Goal: Information Seeking & Learning: Learn about a topic

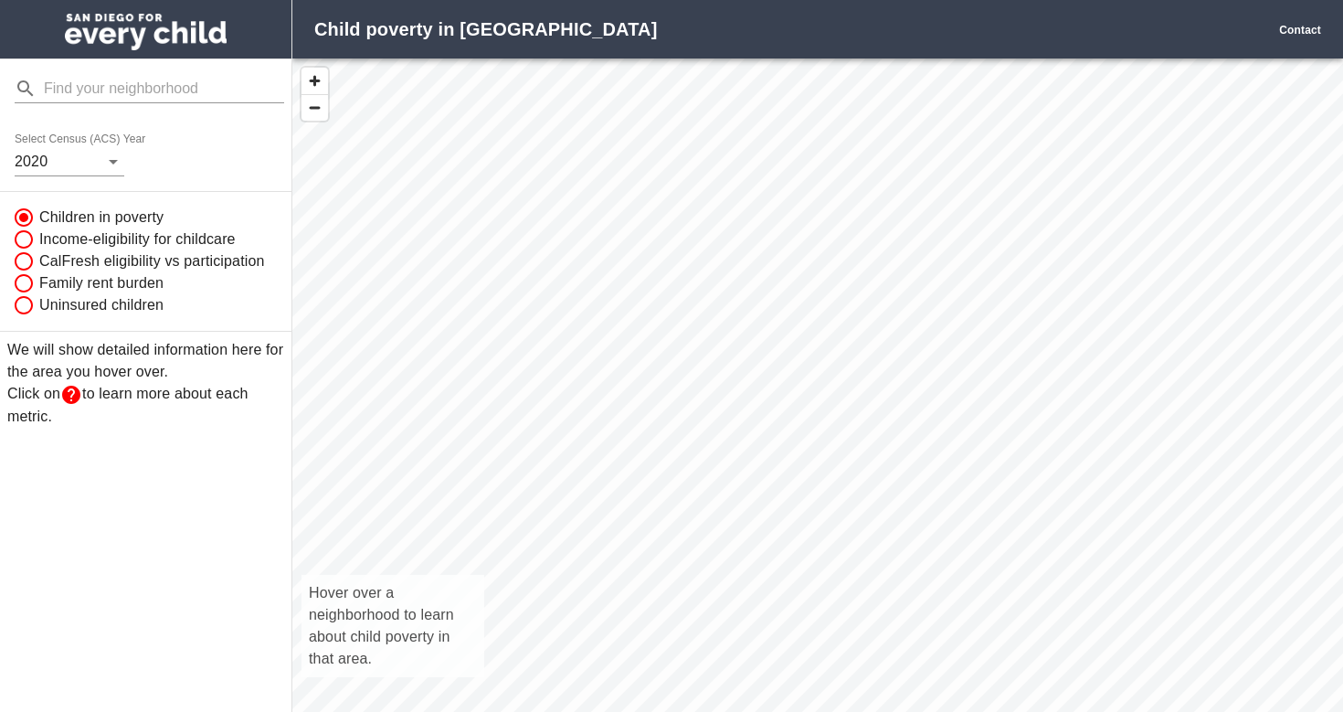
scroll to position [694, 1051]
click at [99, 157] on body "Child poverty in [GEOGRAPHIC_DATA] Contact Select Census (ACS) Year [DATE] Chil…" at bounding box center [671, 356] width 1343 height 712
click at [65, 167] on li "2020" at bounding box center [46, 161] width 62 height 33
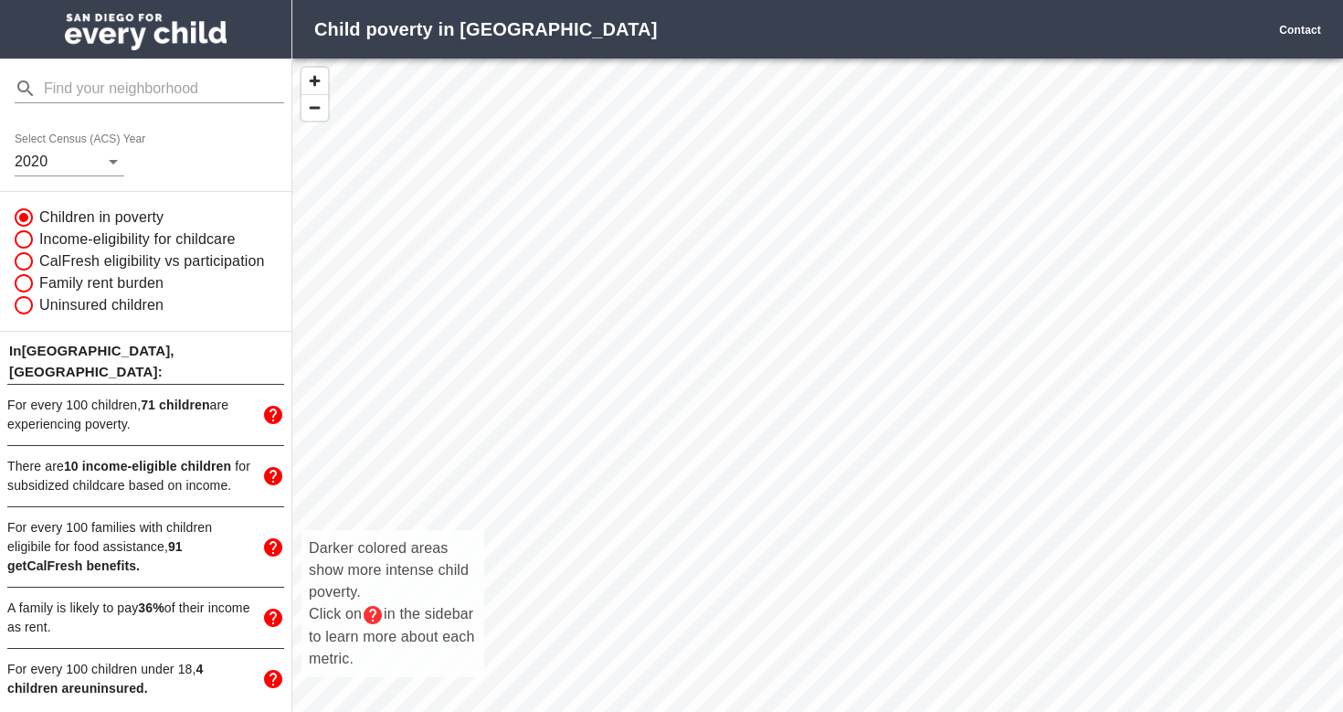
drag, startPoint x: 840, startPoint y: 639, endPoint x: 805, endPoint y: 434, distance: 207.6
click at [805, 434] on div "Darker colored areas show more intense child poverty. Click on in the sidebar t…" at bounding box center [817, 405] width 1051 height 694
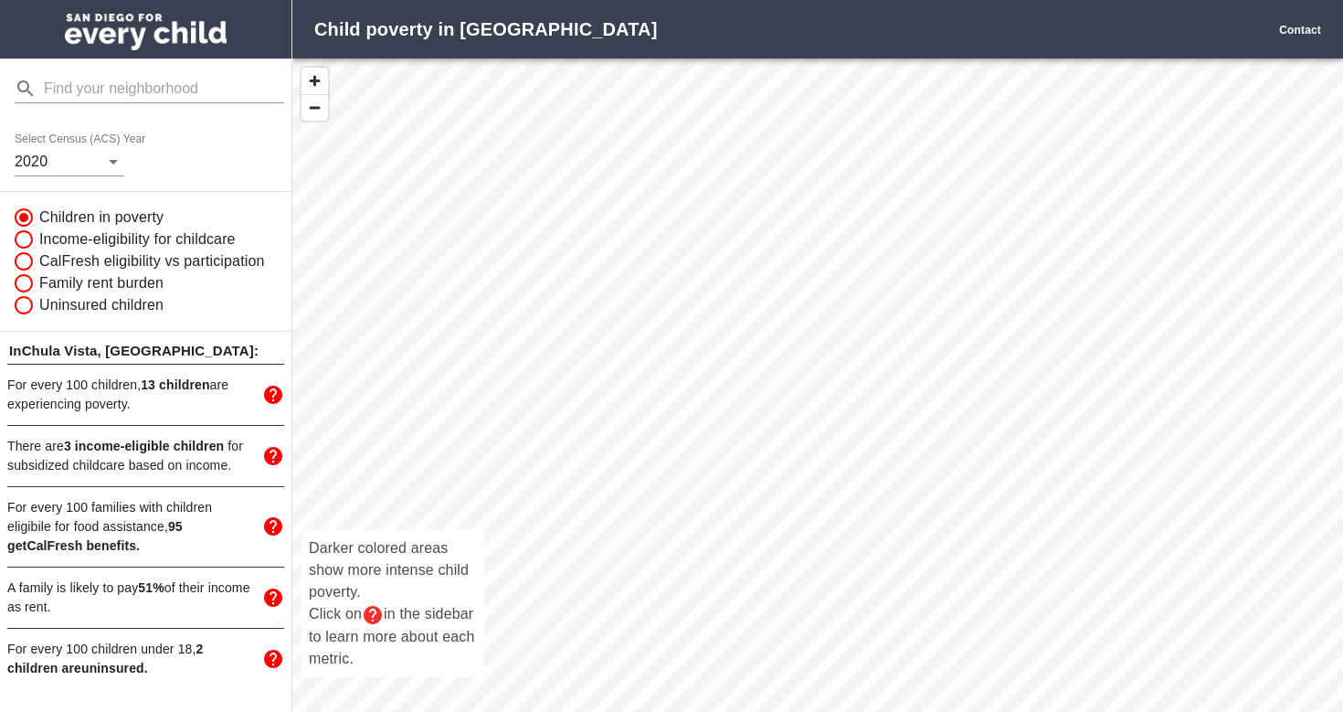
drag, startPoint x: 708, startPoint y: 334, endPoint x: 668, endPoint y: 448, distance: 121.1
click at [668, 448] on div "Darker colored areas show more intense child poverty. Click on in the sidebar t…" at bounding box center [817, 405] width 1051 height 694
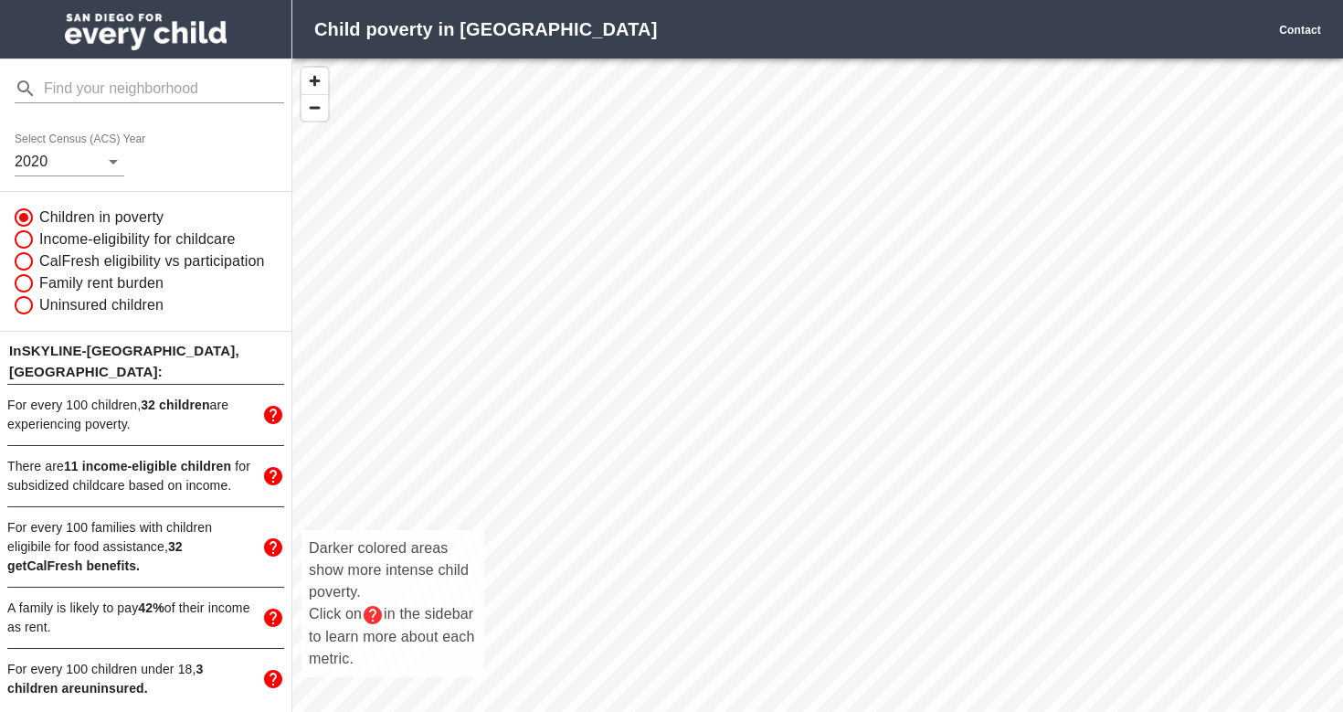
drag, startPoint x: 662, startPoint y: 240, endPoint x: 738, endPoint y: 319, distance: 109.2
click at [738, 319] on div "Darker colored areas show more intense child poverty. Click on in the sidebar t…" at bounding box center [817, 405] width 1051 height 694
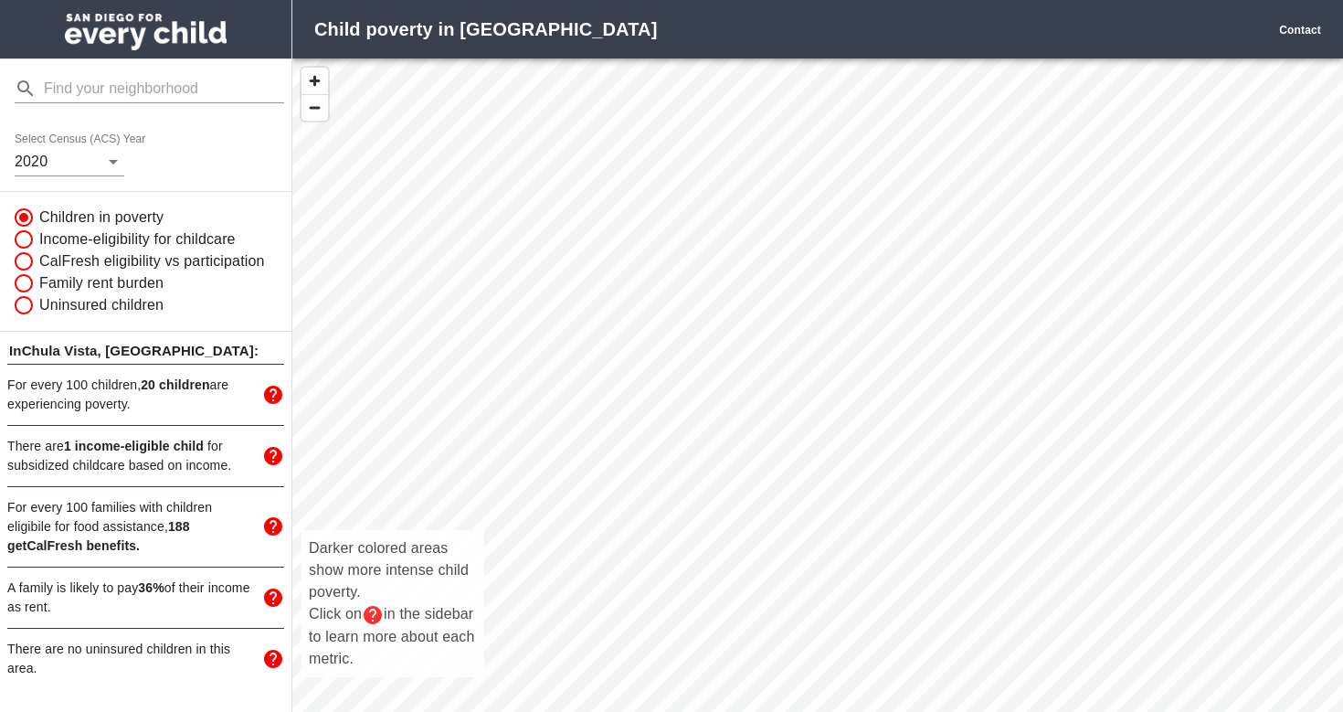
drag, startPoint x: 694, startPoint y: 448, endPoint x: 650, endPoint y: 212, distance: 240.0
click at [650, 212] on div "Darker colored areas show more intense child poverty. Click on in the sidebar t…" at bounding box center [817, 405] width 1051 height 694
drag, startPoint x: 780, startPoint y: 306, endPoint x: 919, endPoint y: 383, distance: 158.7
click at [919, 383] on div "Darker colored areas show more intense child poverty. Click on in the sidebar t…" at bounding box center [817, 405] width 1051 height 694
drag, startPoint x: 795, startPoint y: 327, endPoint x: 832, endPoint y: 477, distance: 154.5
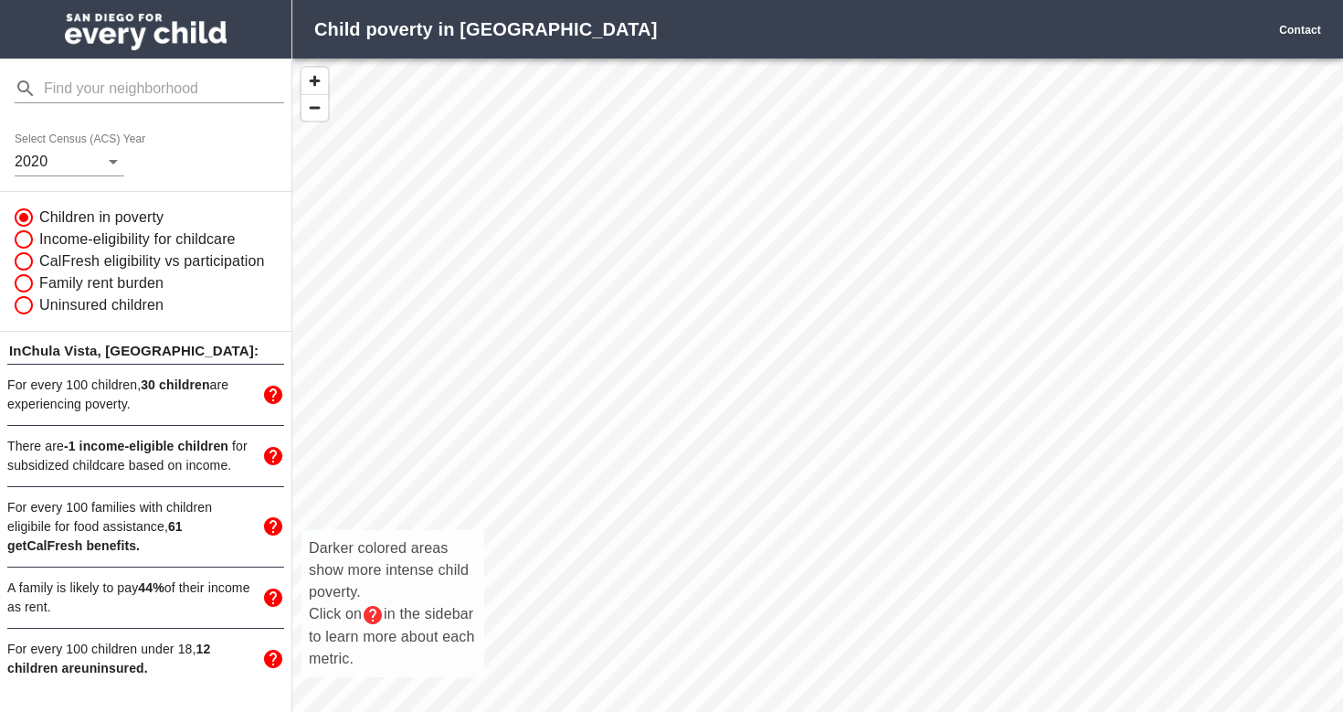
click at [832, 477] on div "Darker colored areas show more intense child poverty. Click on in the sidebar t…" at bounding box center [817, 405] width 1051 height 694
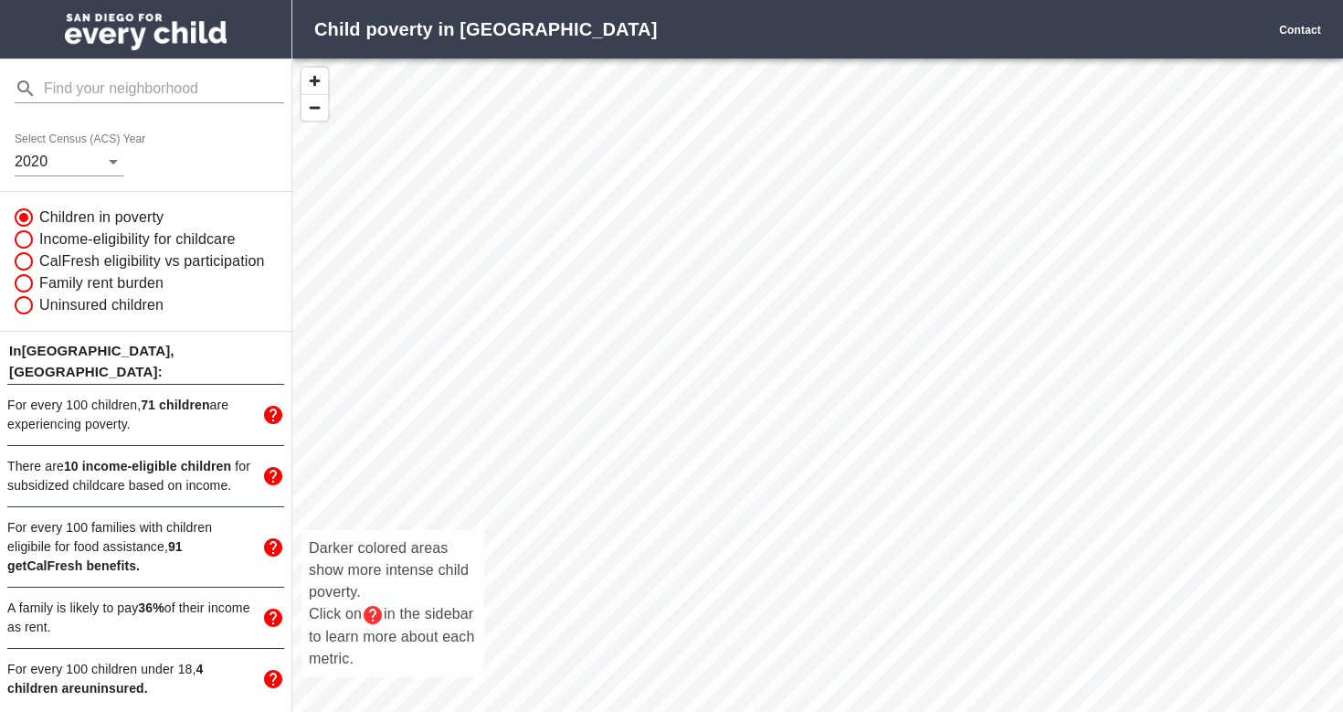
drag, startPoint x: 746, startPoint y: 398, endPoint x: 759, endPoint y: 495, distance: 97.8
click at [759, 495] on div "Darker colored areas show more intense child poverty. Click on in the sidebar t…" at bounding box center [817, 405] width 1051 height 694
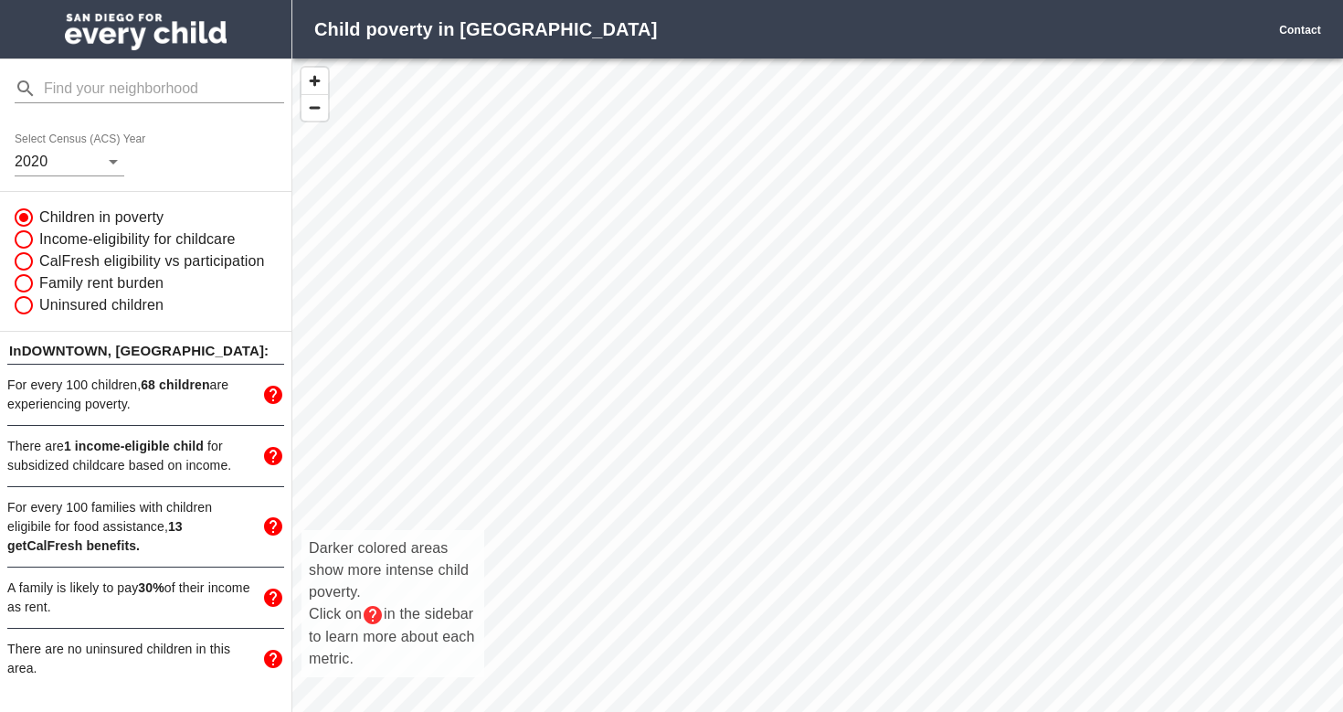
drag, startPoint x: 610, startPoint y: 302, endPoint x: 719, endPoint y: 429, distance: 167.2
click at [719, 429] on div "Darker colored areas show more intense child poverty. Click on in the sidebar t…" at bounding box center [817, 405] width 1051 height 694
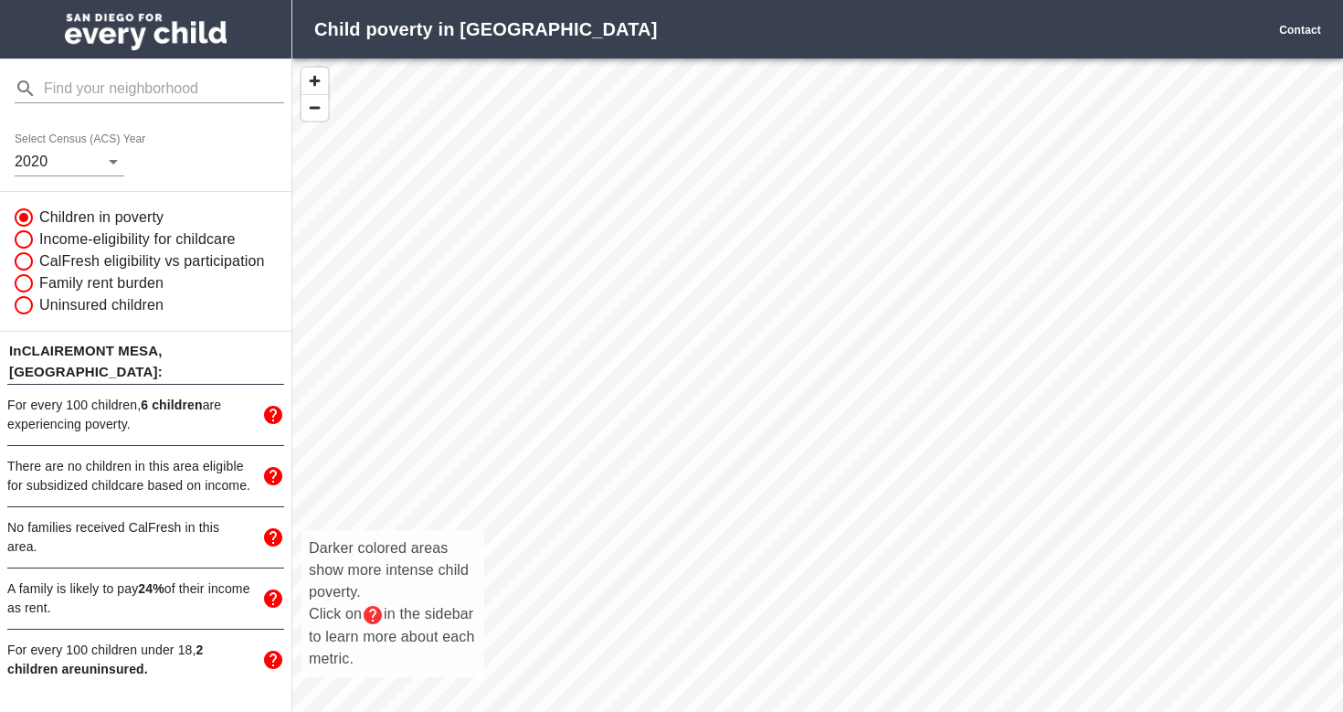
drag, startPoint x: 665, startPoint y: 266, endPoint x: 653, endPoint y: 455, distance: 189.5
click at [653, 455] on div "Darker colored areas show more intense child poverty. Click on in the sidebar t…" at bounding box center [817, 405] width 1051 height 694
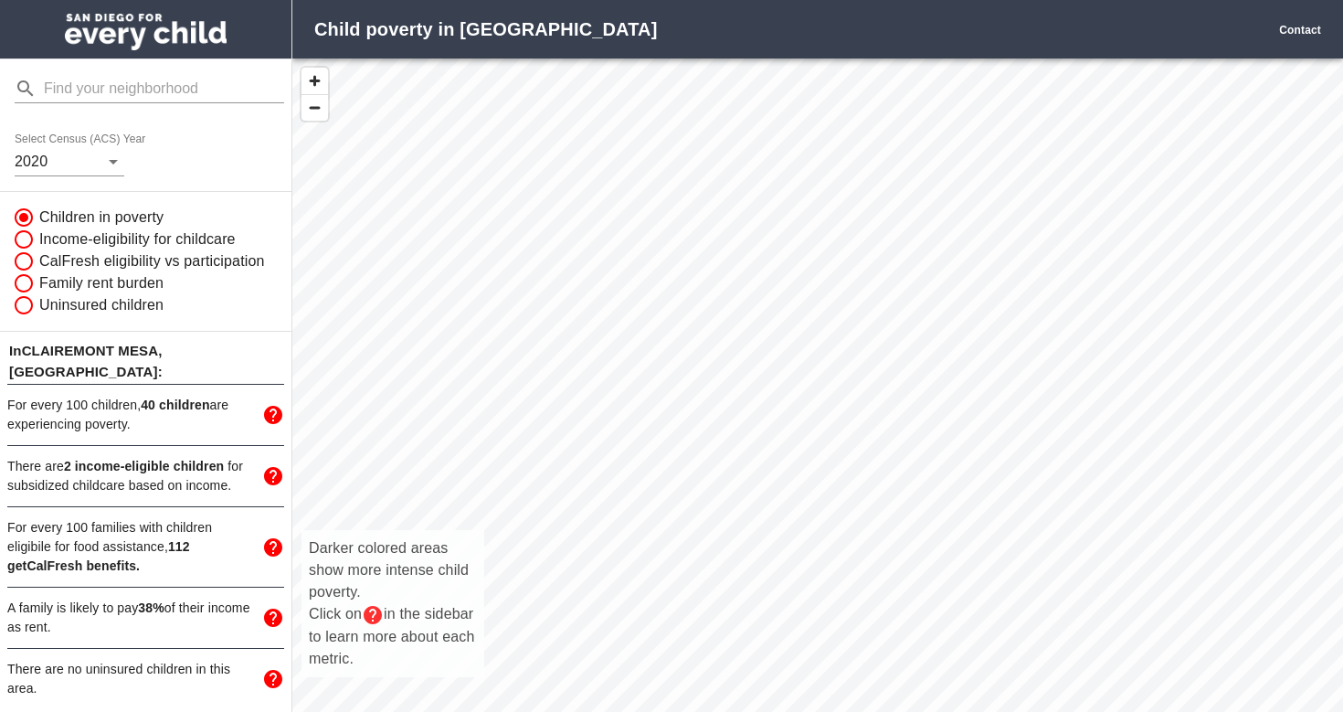
drag, startPoint x: 608, startPoint y: 390, endPoint x: 588, endPoint y: 448, distance: 61.0
click at [590, 438] on div "Darker colored areas show more intense child poverty. Click on in the sidebar t…" at bounding box center [817, 405] width 1051 height 694
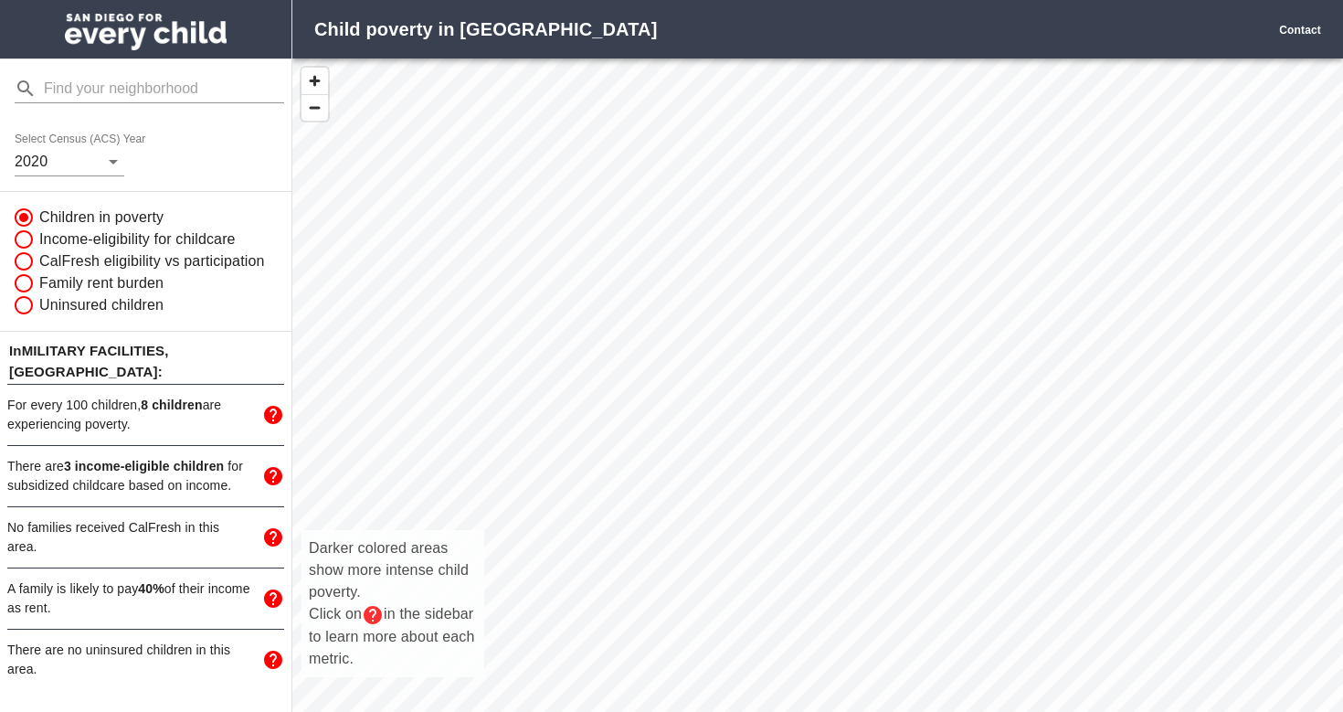
drag, startPoint x: 858, startPoint y: 314, endPoint x: 865, endPoint y: 620, distance: 306.2
click at [865, 620] on div "Darker colored areas show more intense child poverty. Click on in the sidebar t…" at bounding box center [817, 405] width 1051 height 694
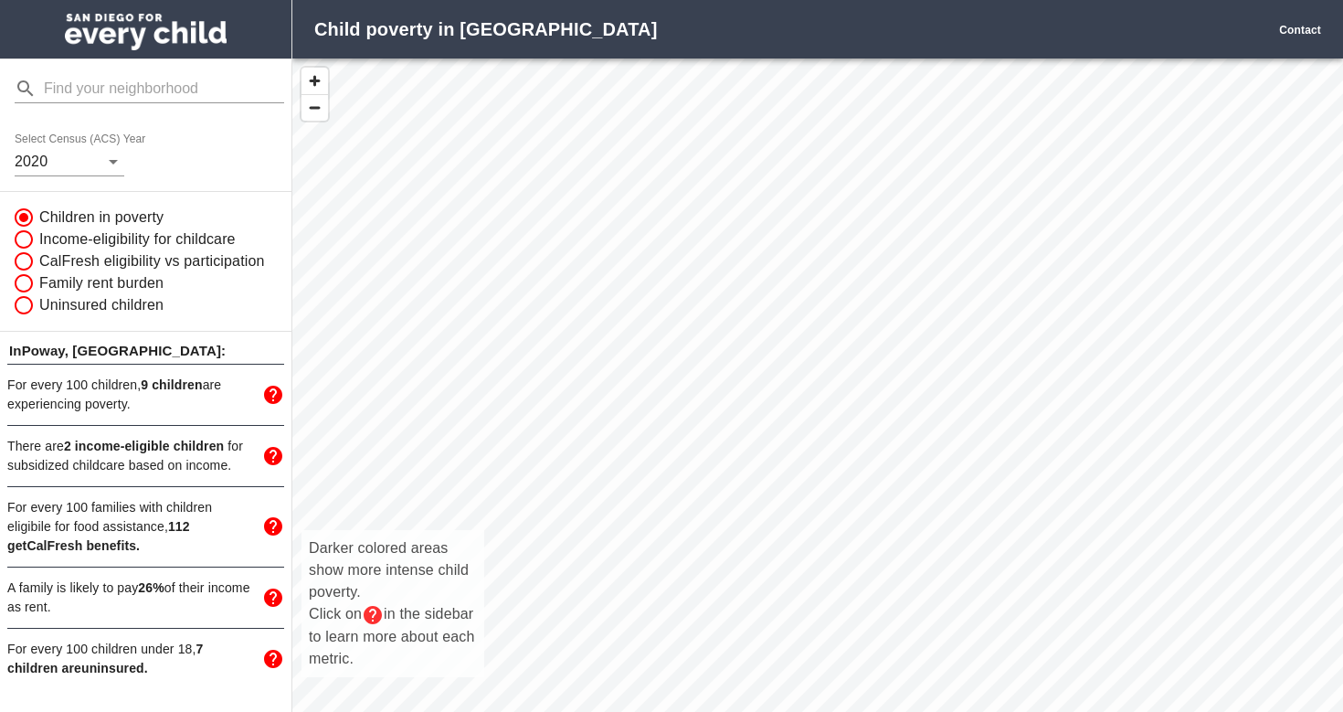
drag, startPoint x: 868, startPoint y: 349, endPoint x: 686, endPoint y: 417, distance: 194.0
click at [686, 417] on div "Darker colored areas show more intense child poverty. Click on in the sidebar t…" at bounding box center [817, 405] width 1051 height 694
drag, startPoint x: 644, startPoint y: 393, endPoint x: 472, endPoint y: 407, distance: 173.2
click at [472, 407] on div "Darker colored areas show more intense child poverty. Click on in the sidebar t…" at bounding box center [817, 405] width 1051 height 694
drag, startPoint x: 472, startPoint y: 407, endPoint x: 841, endPoint y: 461, distance: 373.1
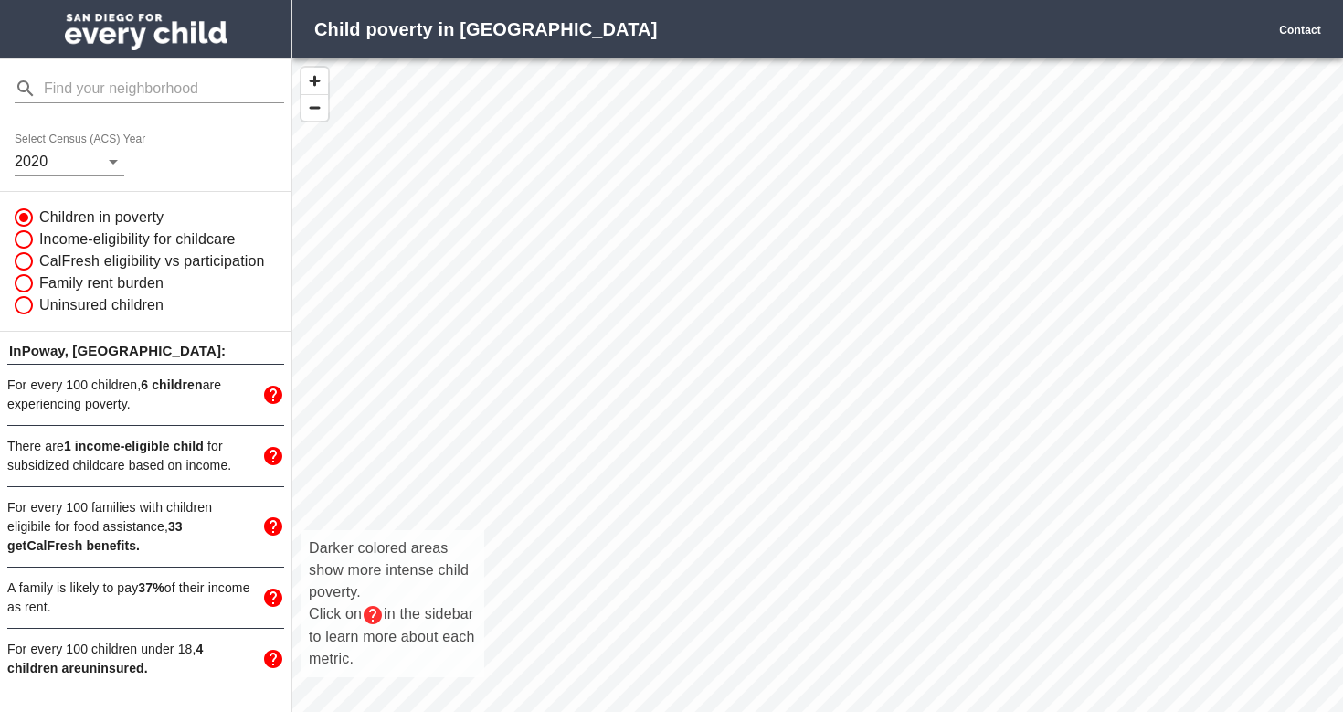
click at [841, 461] on div "Darker colored areas show more intense child poverty. Click on in the sidebar t…" at bounding box center [817, 405] width 1051 height 694
drag, startPoint x: 682, startPoint y: 337, endPoint x: 693, endPoint y: 562, distance: 225.1
click at [693, 562] on div "Darker colored areas show more intense child poverty. Click on in the sidebar t…" at bounding box center [817, 405] width 1051 height 694
drag, startPoint x: 567, startPoint y: 440, endPoint x: 698, endPoint y: 557, distance: 176.0
click at [698, 557] on div "Darker colored areas show more intense child poverty. Click on in the sidebar t…" at bounding box center [817, 405] width 1051 height 694
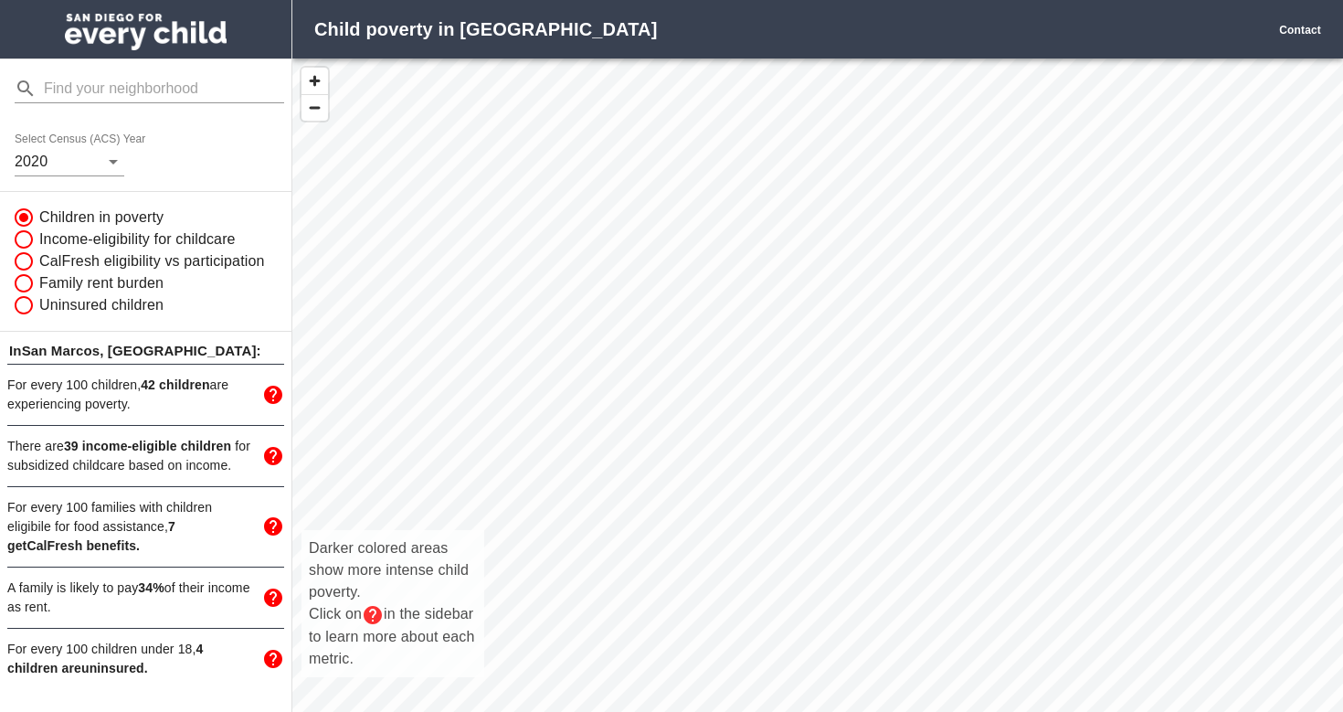
drag, startPoint x: 624, startPoint y: 426, endPoint x: 775, endPoint y: 164, distance: 301.7
click at [775, 164] on div "Darker colored areas show more intense child poverty. Click on in the sidebar t…" at bounding box center [817, 405] width 1051 height 694
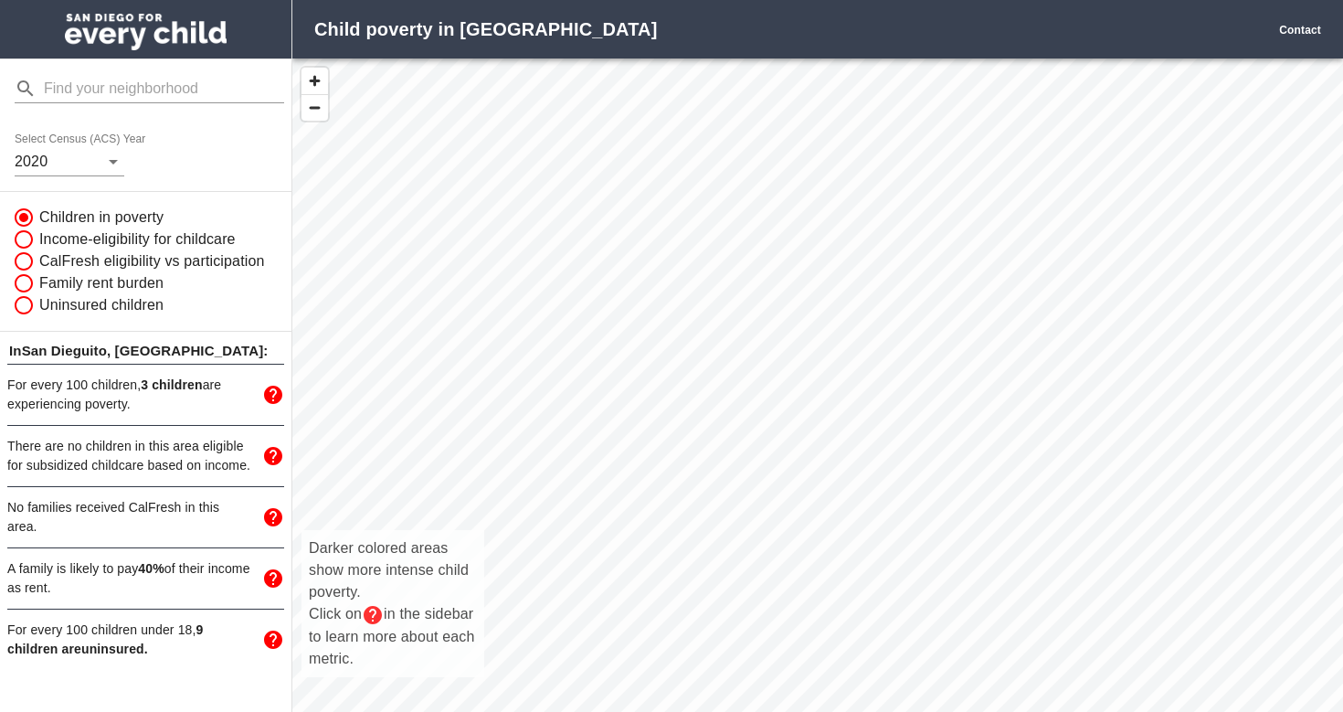
drag, startPoint x: 948, startPoint y: 374, endPoint x: 642, endPoint y: 272, distance: 321.6
click at [643, 272] on div "Darker colored areas show more intense child poverty. Click on in the sidebar t…" at bounding box center [817, 405] width 1051 height 694
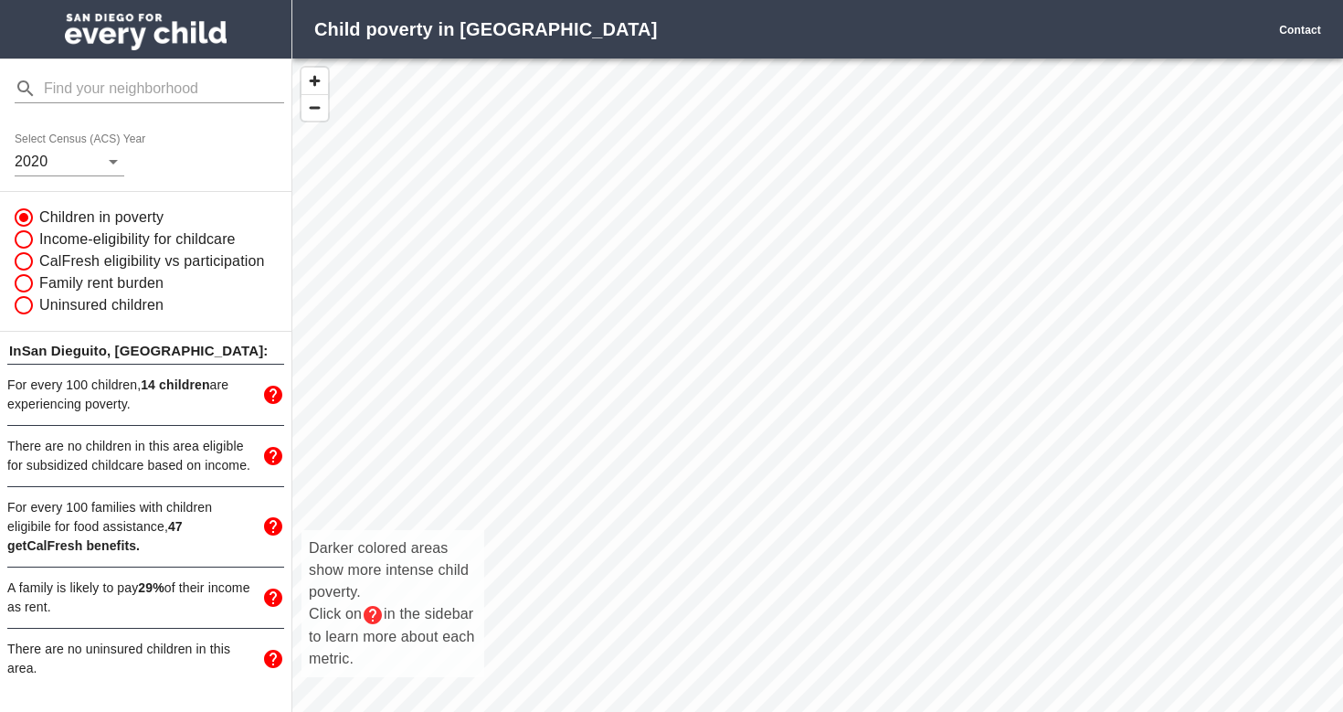
drag, startPoint x: 698, startPoint y: 460, endPoint x: 799, endPoint y: 173, distance: 304.0
click at [799, 173] on div "Darker colored areas show more intense child poverty. Click on in the sidebar t…" at bounding box center [817, 405] width 1051 height 694
drag, startPoint x: 758, startPoint y: 334, endPoint x: 1003, endPoint y: 572, distance: 341.9
click at [1003, 572] on div "Darker colored areas show more intense child poverty. Click on in the sidebar t…" at bounding box center [817, 405] width 1051 height 694
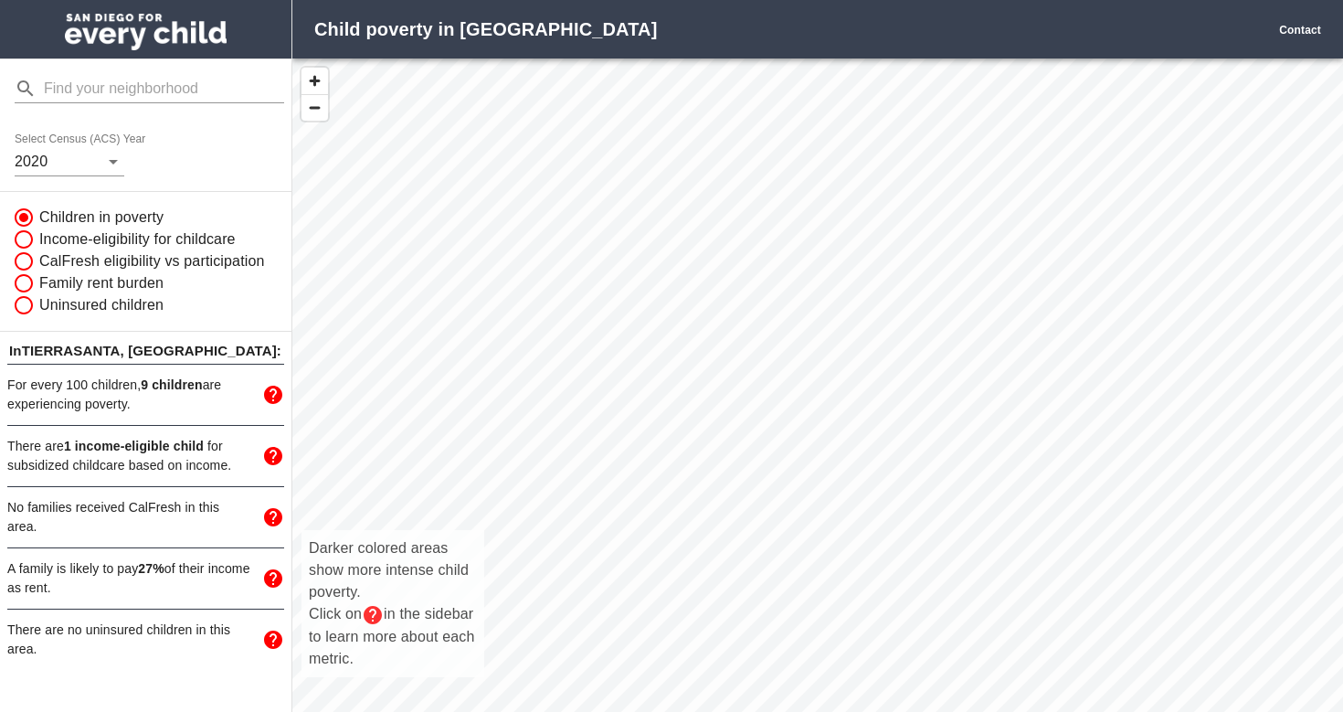
drag, startPoint x: 795, startPoint y: 453, endPoint x: 1032, endPoint y: 584, distance: 270.3
click at [1032, 584] on div "Darker colored areas show more intense child poverty. Click on in the sidebar t…" at bounding box center [817, 405] width 1051 height 694
drag, startPoint x: 719, startPoint y: 504, endPoint x: 1011, endPoint y: 602, distance: 307.5
click at [1011, 602] on div "Darker colored areas show more intense child poverty. Click on in the sidebar t…" at bounding box center [817, 405] width 1051 height 694
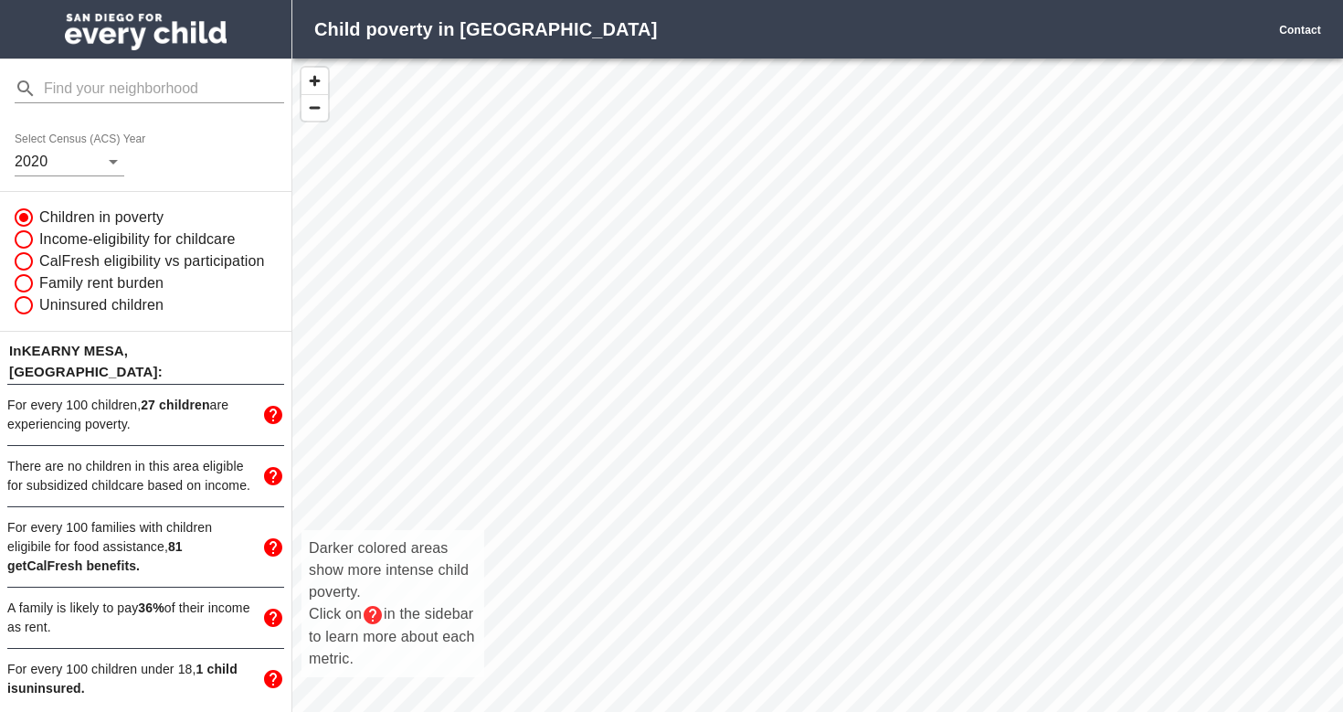
drag, startPoint x: 757, startPoint y: 510, endPoint x: 891, endPoint y: 158, distance: 376.6
click at [891, 158] on div "Darker colored areas show more intense child poverty. Click on in the sidebar t…" at bounding box center [817, 405] width 1051 height 694
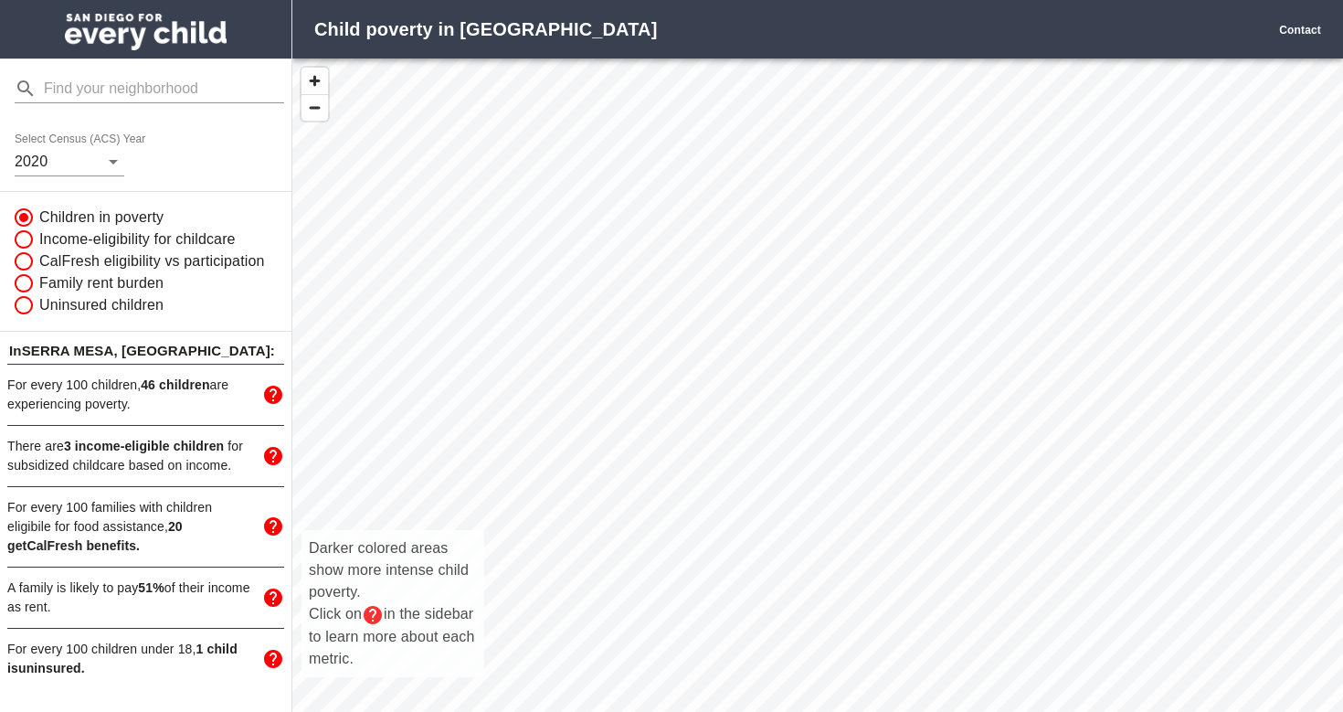
drag, startPoint x: 830, startPoint y: 364, endPoint x: 853, endPoint y: 118, distance: 246.9
click at [853, 118] on div "Darker colored areas show more intense child poverty. Click on in the sidebar t…" at bounding box center [817, 405] width 1051 height 694
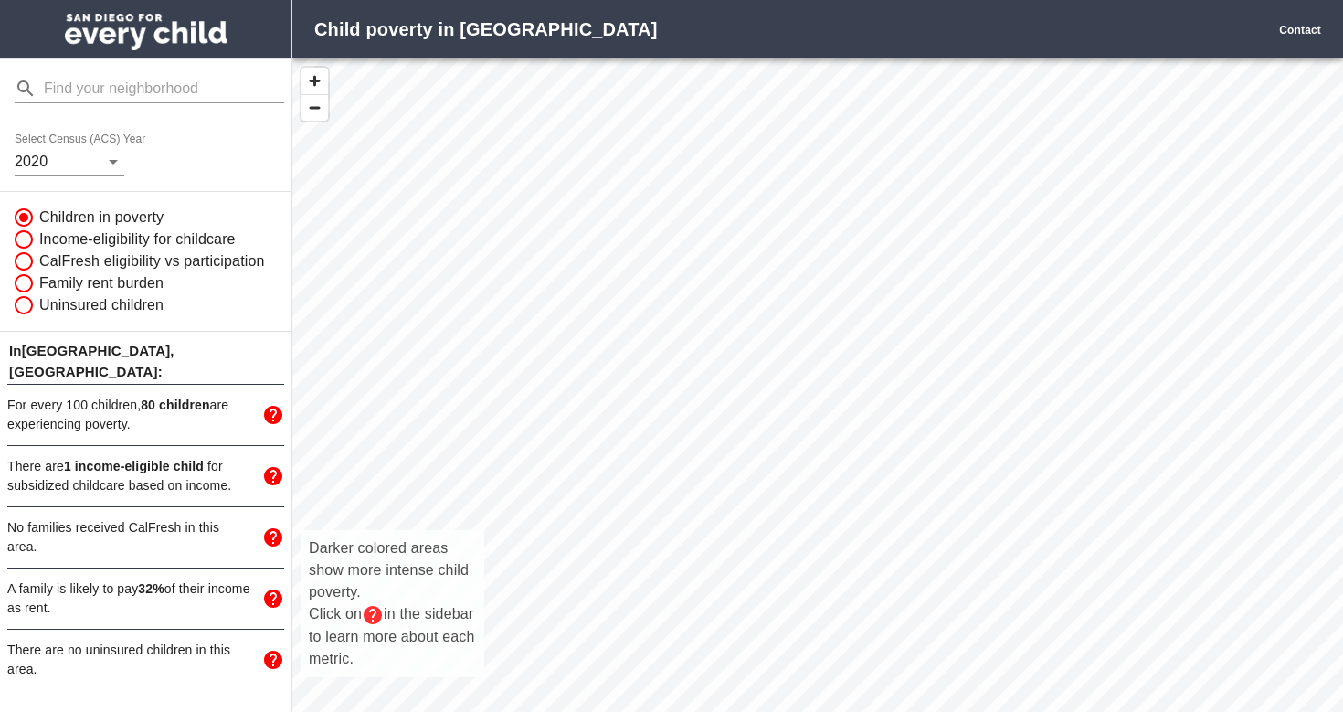
drag, startPoint x: 891, startPoint y: 340, endPoint x: 748, endPoint y: 249, distance: 169.3
click at [748, 249] on div "Darker colored areas show more intense child poverty. Click on in the sidebar t…" at bounding box center [817, 405] width 1051 height 694
drag, startPoint x: 842, startPoint y: 493, endPoint x: 662, endPoint y: 323, distance: 247.6
click at [661, 323] on div "Darker colored areas show more intense child poverty. Click on in the sidebar t…" at bounding box center [817, 405] width 1051 height 694
drag, startPoint x: 661, startPoint y: 477, endPoint x: 630, endPoint y: 289, distance: 190.8
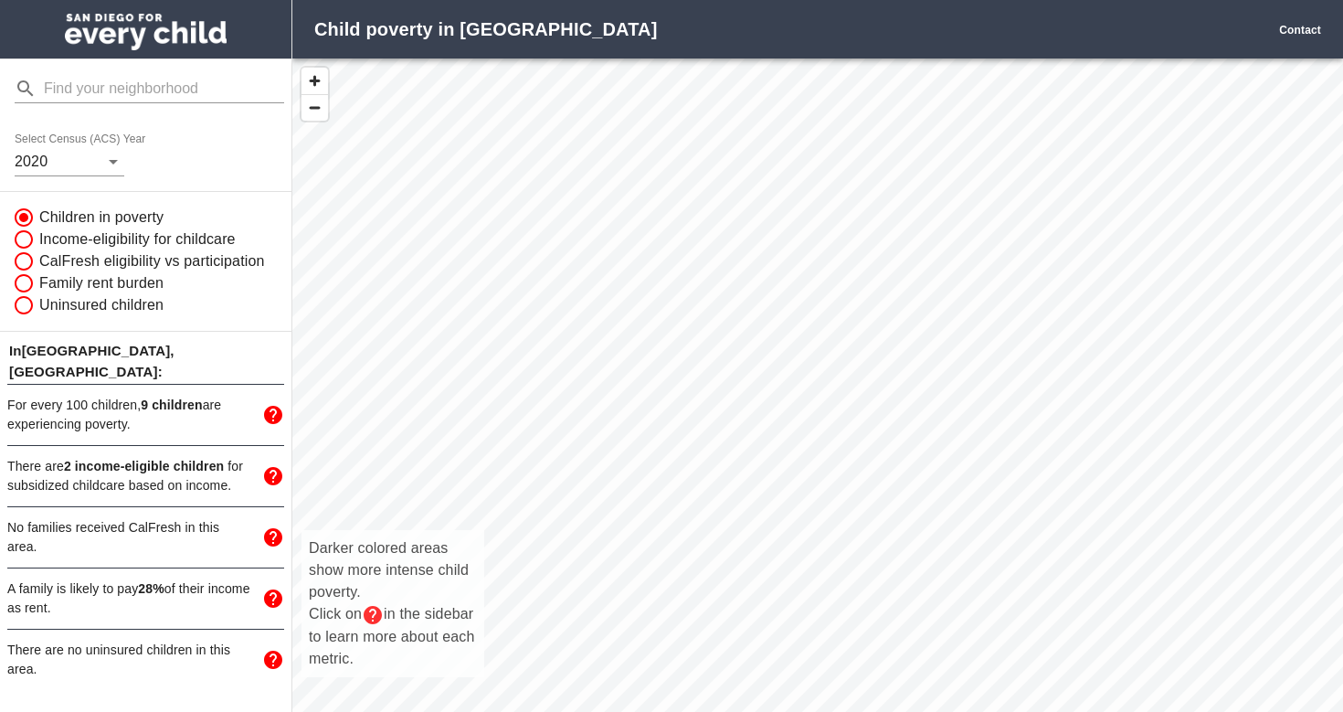
click at [630, 289] on div "Darker colored areas show more intense child poverty. Click on in the sidebar t…" at bounding box center [817, 405] width 1051 height 694
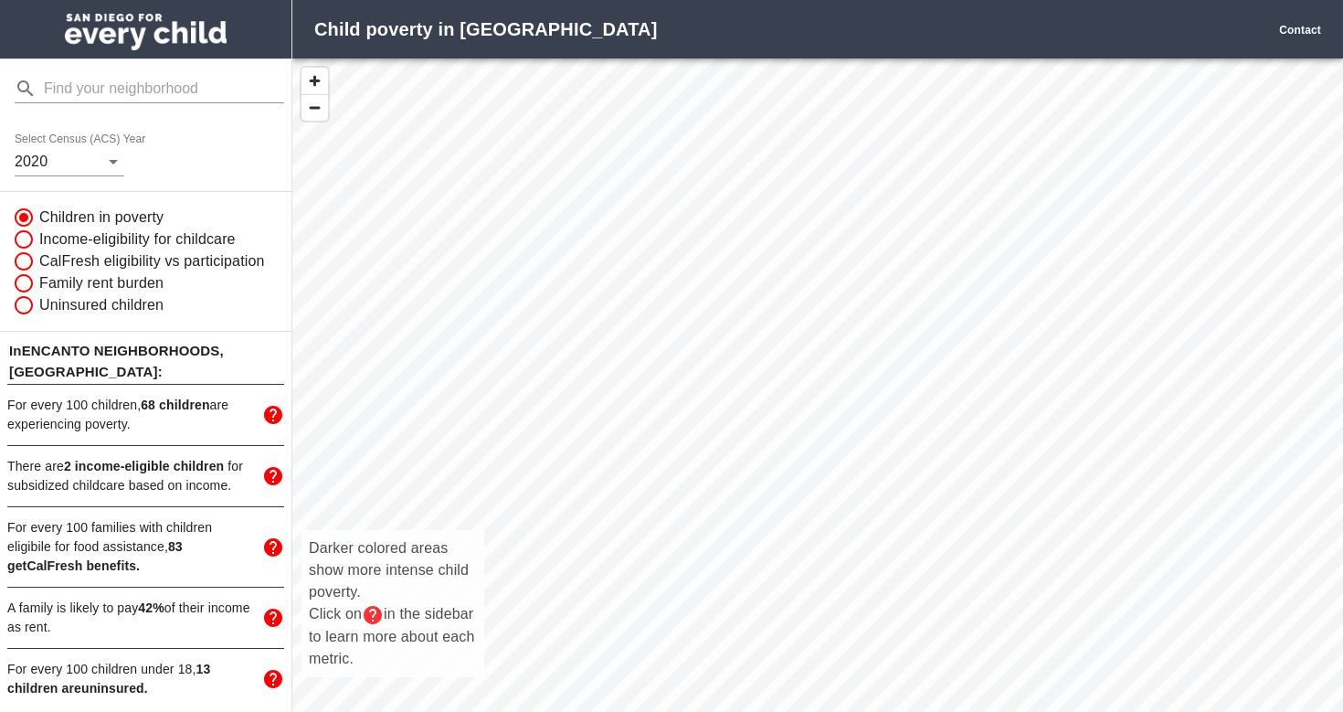
drag, startPoint x: 825, startPoint y: 378, endPoint x: 800, endPoint y: 175, distance: 204.5
click at [800, 175] on div "Darker colored areas show more intense child poverty. Click on in the sidebar t…" at bounding box center [817, 405] width 1051 height 694
drag, startPoint x: 780, startPoint y: 361, endPoint x: 768, endPoint y: 34, distance: 327.3
click at [768, 34] on div "Child poverty in [GEOGRAPHIC_DATA] Contact Select Census (ACS) Year [DATE] Chil…" at bounding box center [671, 356] width 1343 height 712
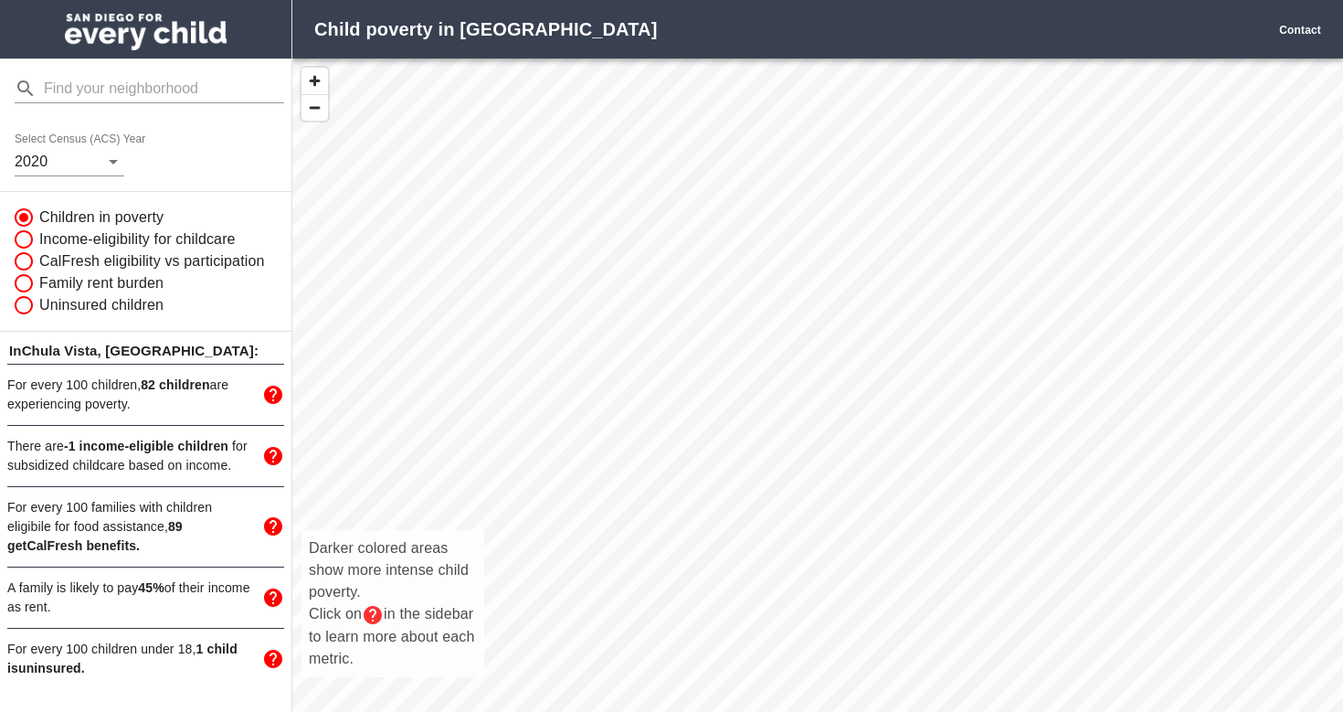
drag, startPoint x: 770, startPoint y: 264, endPoint x: 662, endPoint y: 189, distance: 132.1
click at [662, 189] on div "Darker colored areas show more intense child poverty. Click on in the sidebar t…" at bounding box center [817, 405] width 1051 height 694
click at [151, 26] on img "mailbox folders" at bounding box center [146, 32] width 162 height 37
